Goal: Register for event/course

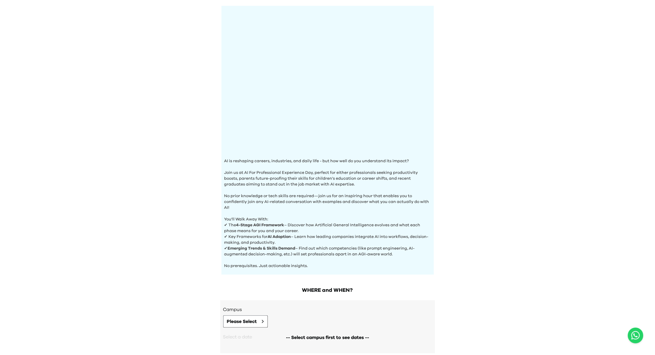
scroll to position [74, 0]
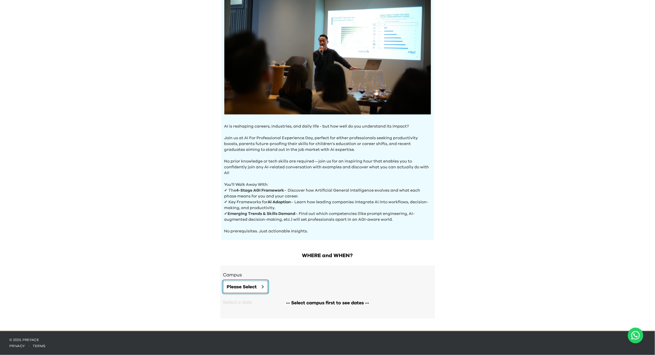
click at [261, 286] on button "Please Select" at bounding box center [245, 287] width 45 height 12
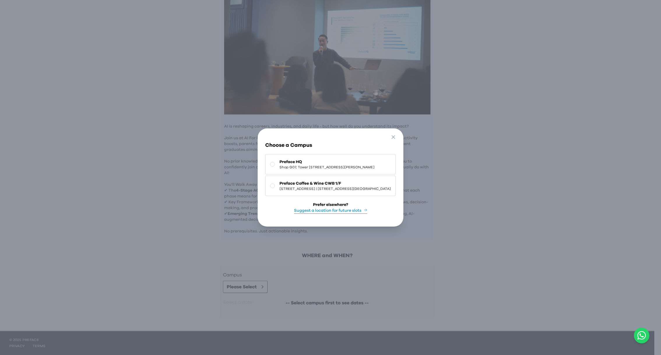
click at [287, 166] on span "Shop G07, Tower 535, 535 Jaffe Road, Causeway Bay | 銅鑼灣謝斐道535號Tower 535 地下G07號舖" at bounding box center [327, 167] width 95 height 5
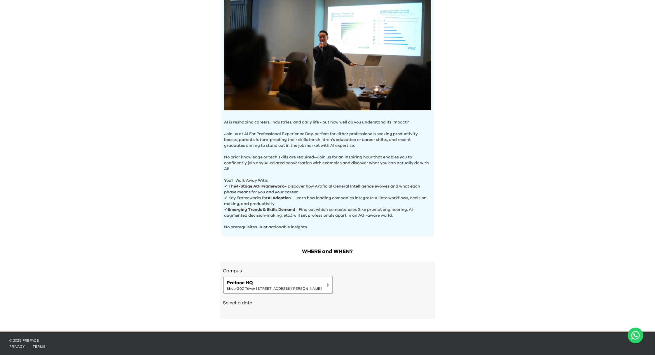
scroll to position [79, 0]
drag, startPoint x: 490, startPoint y: 249, endPoint x: 473, endPoint y: 233, distance: 23.5
click at [490, 249] on div "AI Experience Day AI is reshaping careers, industries, and daily life - but how…" at bounding box center [327, 126] width 655 height 410
click at [257, 281] on span "Preface HQ" at bounding box center [274, 282] width 95 height 7
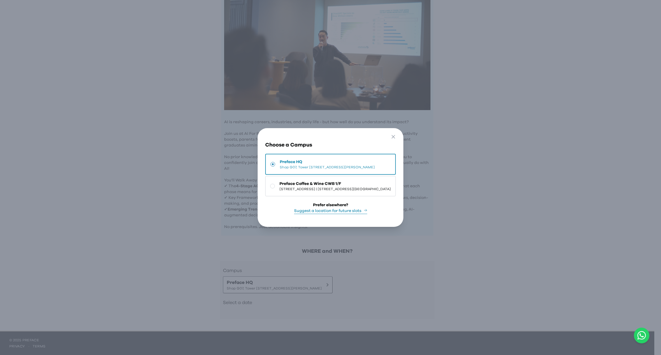
click at [280, 187] on span "1/F, The Sharp, 11 Sharp Street East, Causeway Bay | 銅鑼灣霎東街11號The Sharp 1樓" at bounding box center [335, 189] width 111 height 5
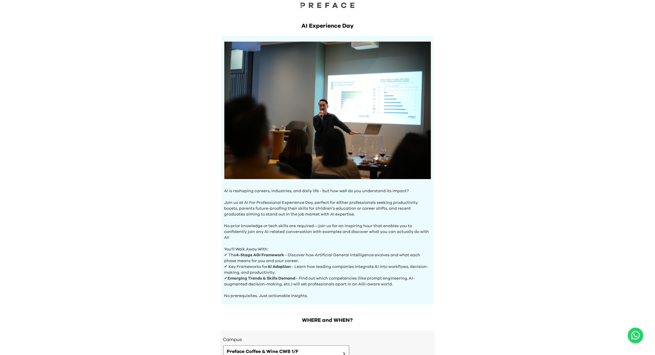
scroll to position [0, 0]
